Goal: Information Seeking & Learning: Learn about a topic

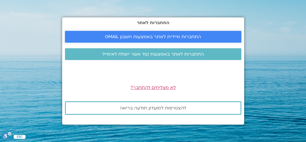
click at [176, 37] on span "התחברות מיידית לאתר באמצעות חשבון GMAIL" at bounding box center [153, 36] width 96 height 5
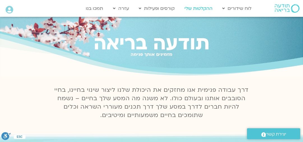
click at [204, 8] on link "ההקלטות שלי" at bounding box center [199, 8] width 34 height 11
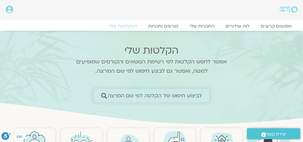
click at [161, 96] on span "לביצוע חיפוש של הקלטה לפי שם המרצה" at bounding box center [155, 96] width 94 height 6
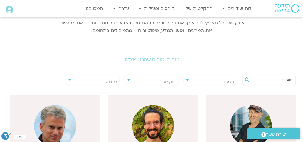
scroll to position [90, 0]
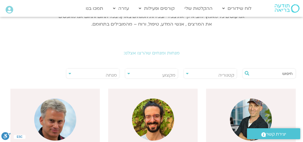
click at [273, 76] on input "text" at bounding box center [271, 74] width 41 height 10
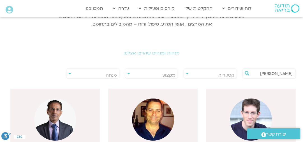
type input "ערן"
click at [255, 111] on img at bounding box center [251, 119] width 42 height 42
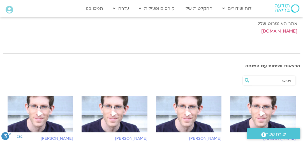
scroll to position [135, 0]
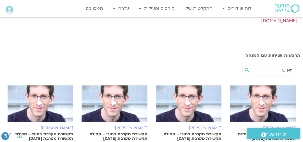
click at [246, 111] on img at bounding box center [263, 106] width 66 height 42
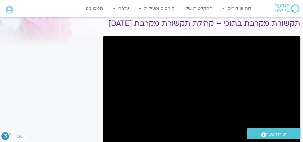
scroll to position [27, 0]
